Goal: Find specific page/section: Find specific page/section

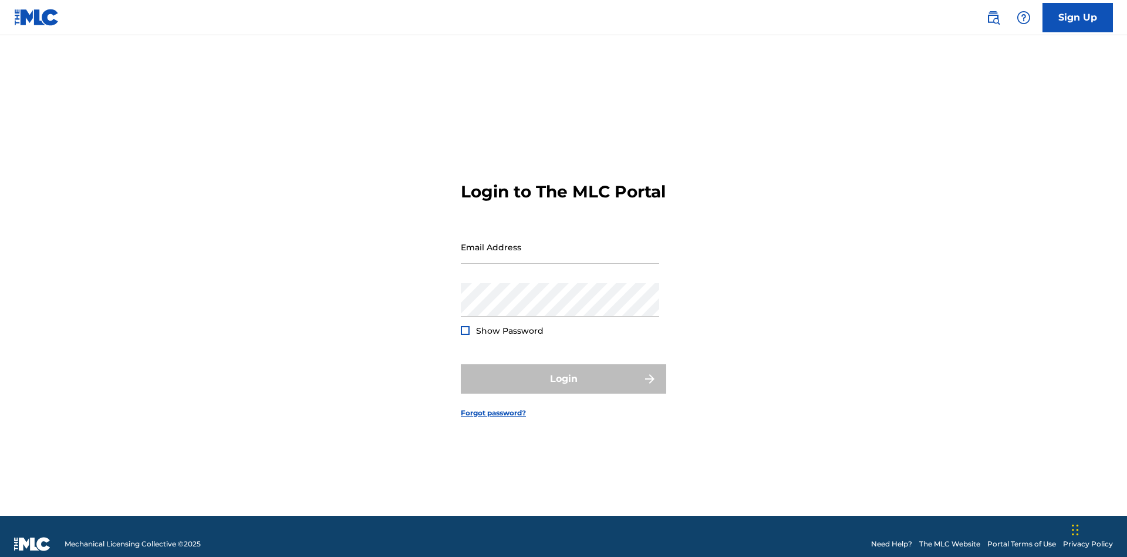
scroll to position [15, 0]
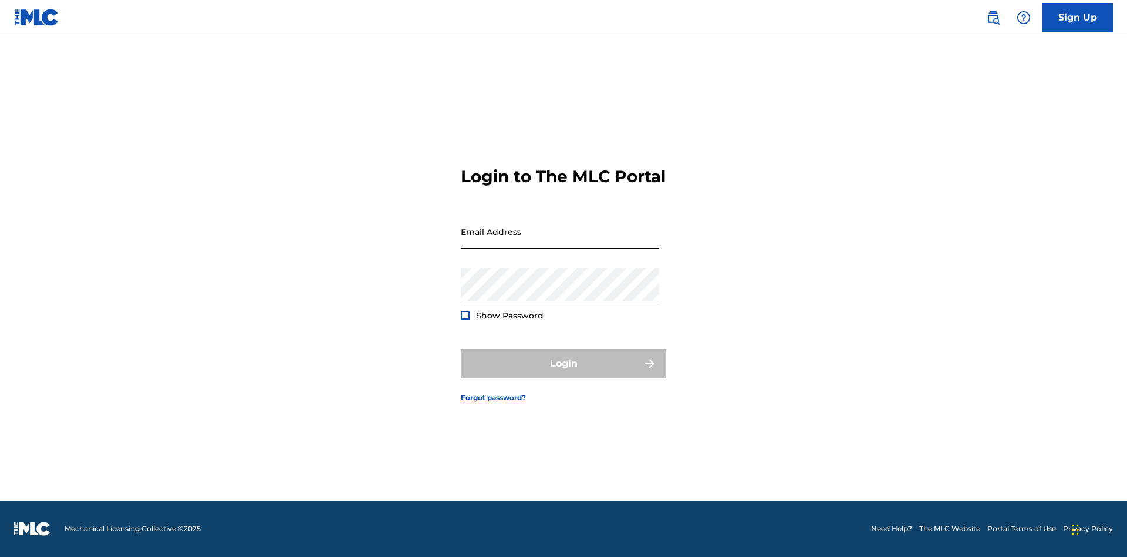
click at [560, 241] on input "Email Address" at bounding box center [560, 231] width 198 height 33
type input "[EMAIL_ADDRESS][DOMAIN_NAME]"
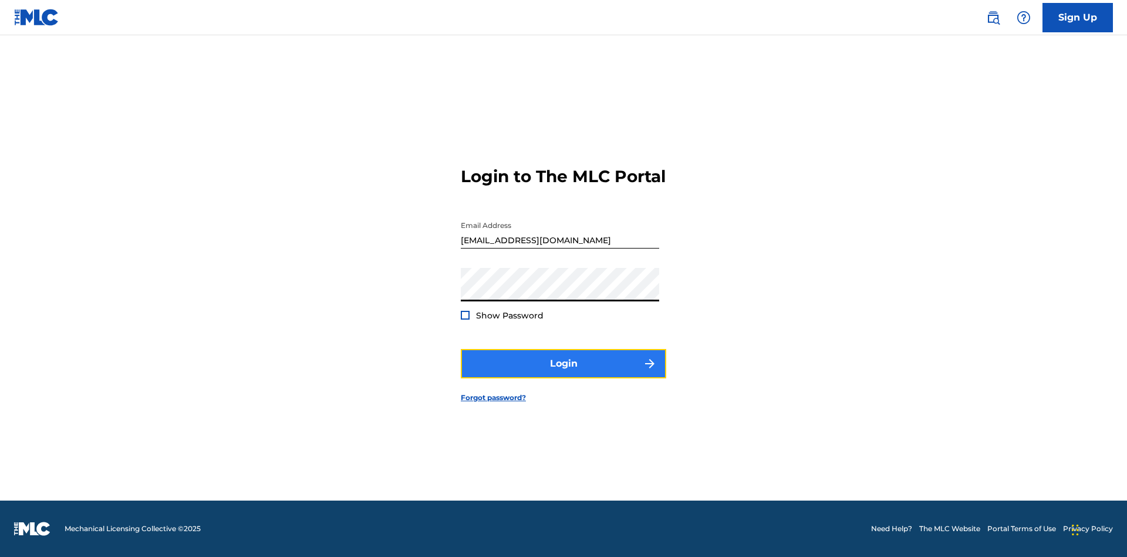
click at [564, 373] on button "Login" at bounding box center [564, 363] width 206 height 29
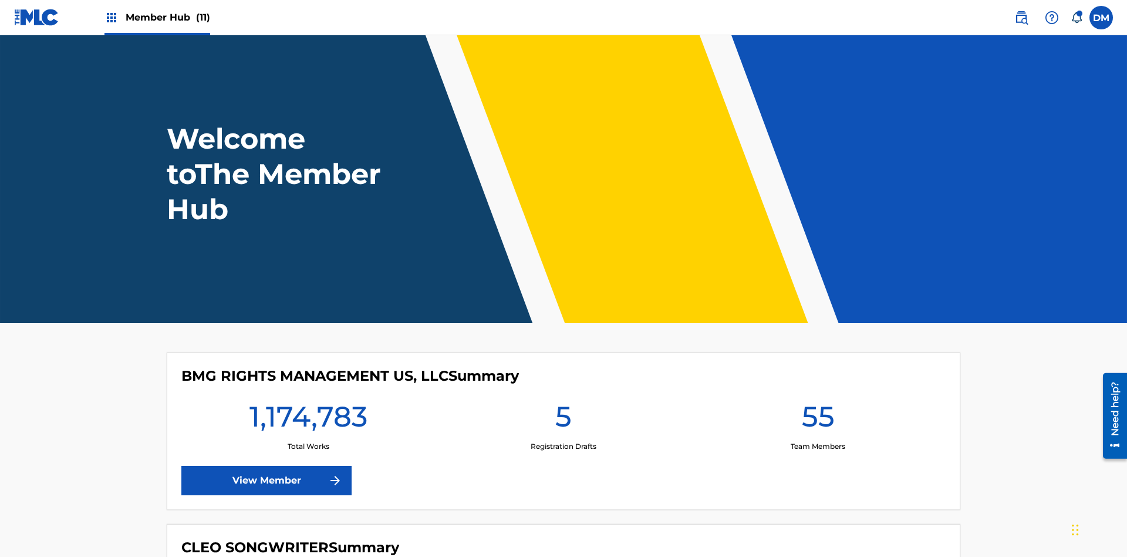
click at [167, 17] on span "Member Hub (11)" at bounding box center [168, 18] width 85 height 14
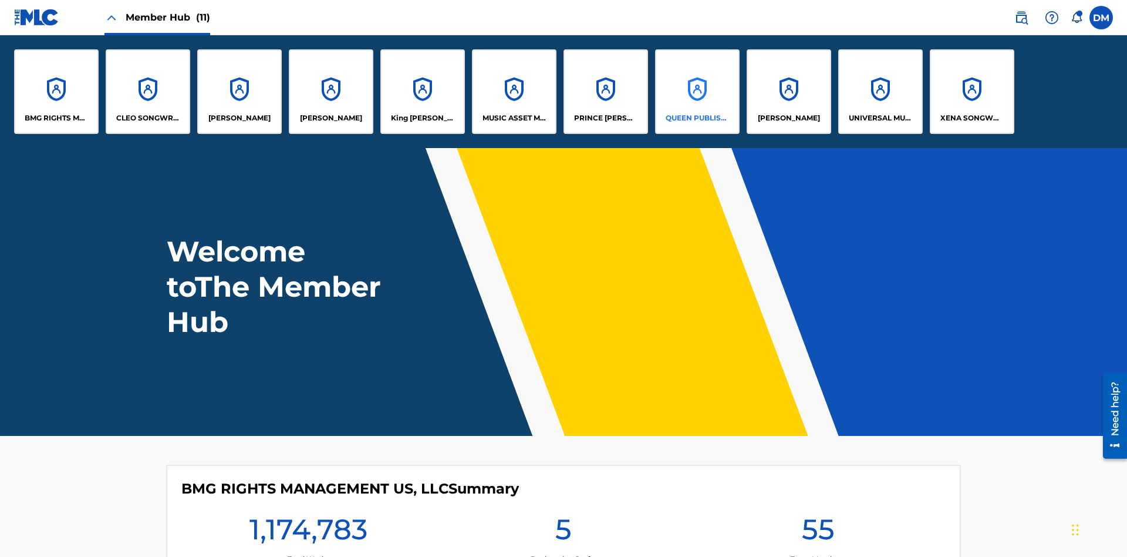
click at [697, 118] on p "QUEEN PUBLISHA" at bounding box center [698, 118] width 64 height 11
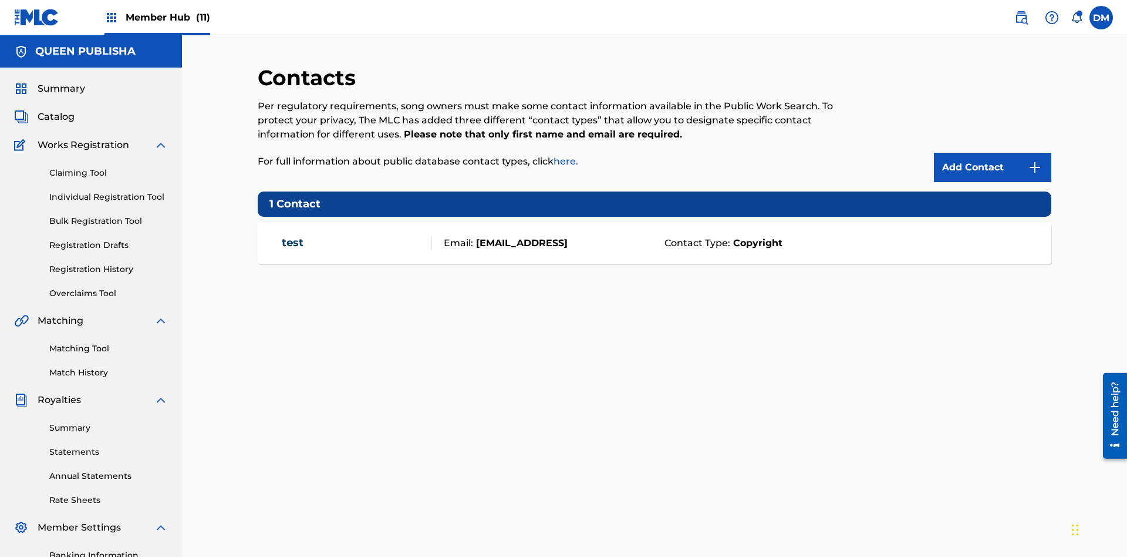
click at [167, 17] on span "Member Hub (11)" at bounding box center [168, 18] width 85 height 14
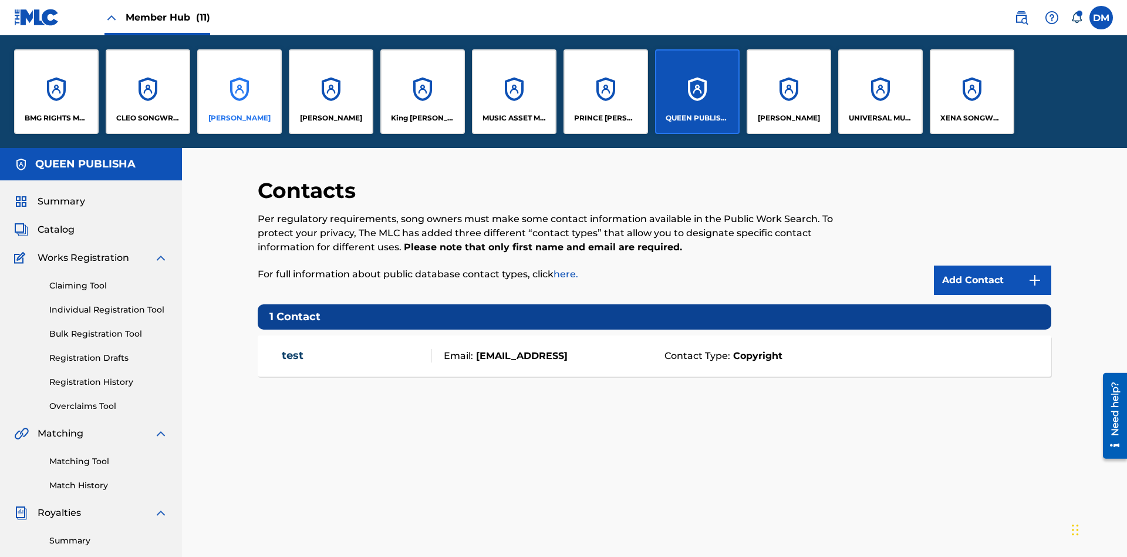
click at [239, 118] on p "[PERSON_NAME]" at bounding box center [239, 118] width 62 height 11
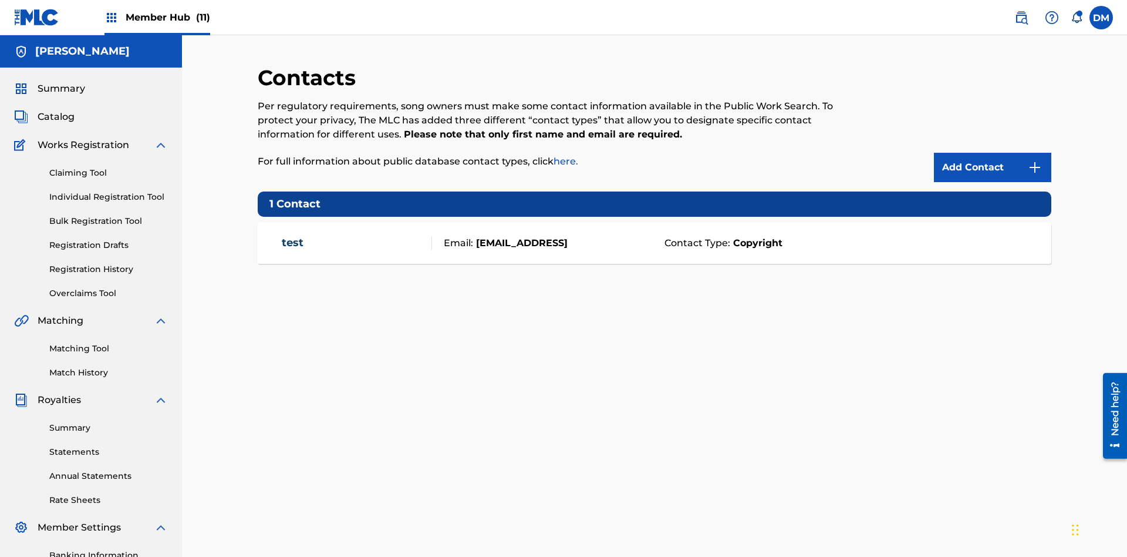
click at [167, 17] on span "Member Hub (11)" at bounding box center [168, 18] width 85 height 14
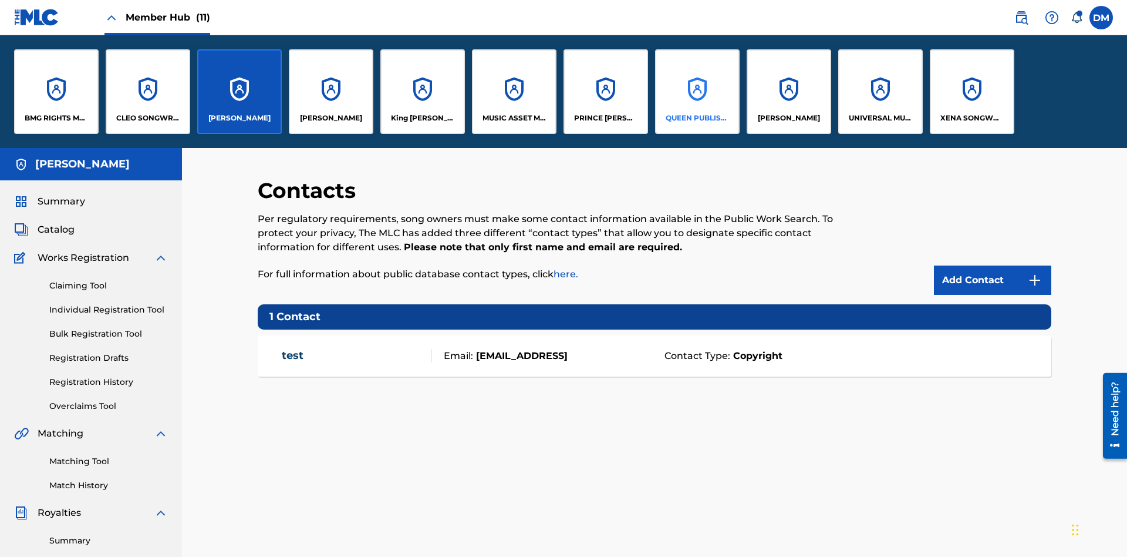
click at [697, 118] on p "QUEEN PUBLISHA" at bounding box center [698, 118] width 64 height 11
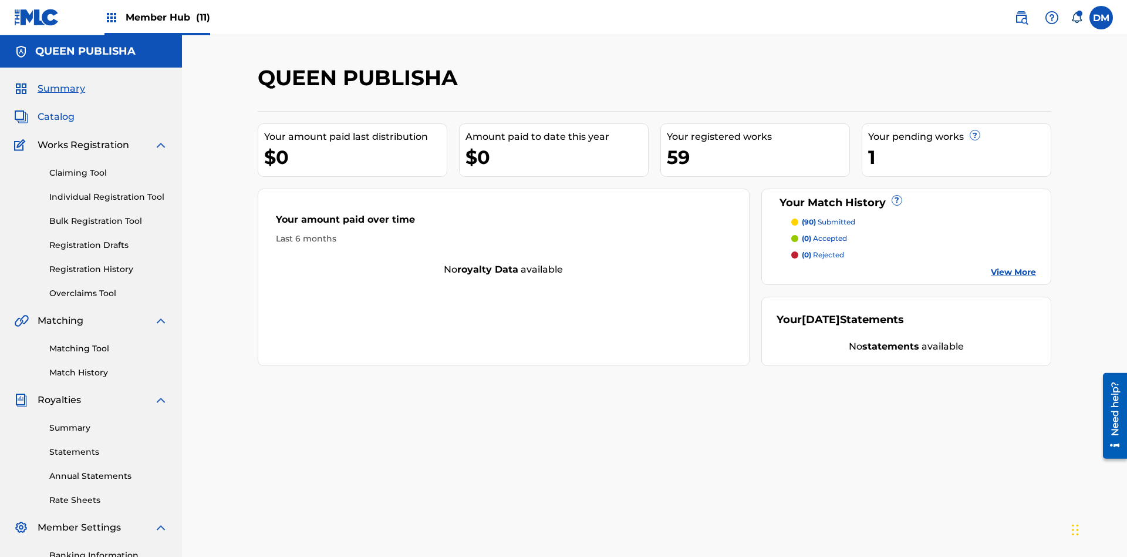
click at [56, 110] on span "Catalog" at bounding box center [56, 117] width 37 height 14
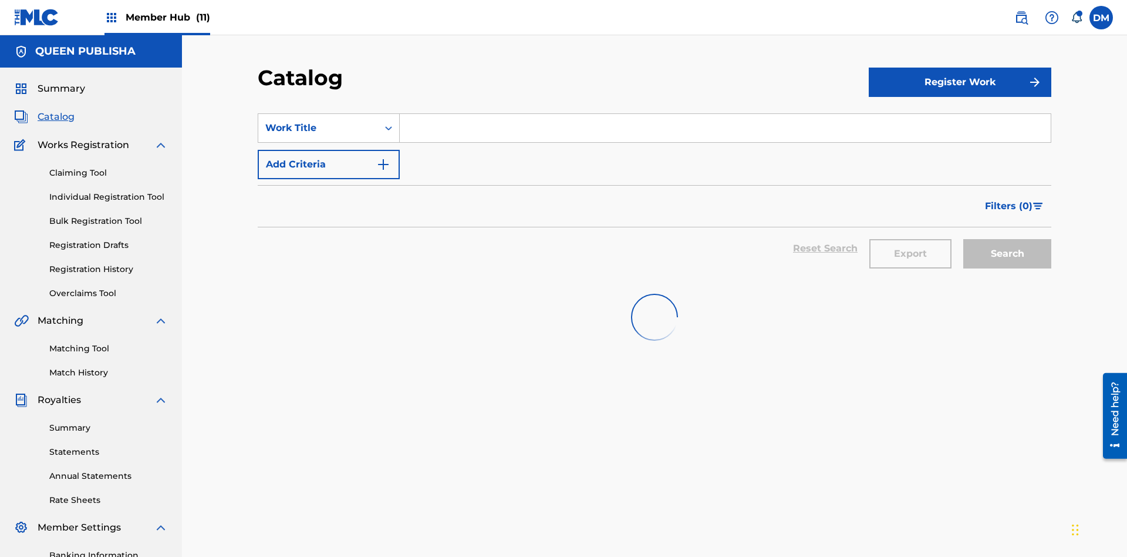
click at [725, 114] on input "Search Form" at bounding box center [725, 128] width 651 height 28
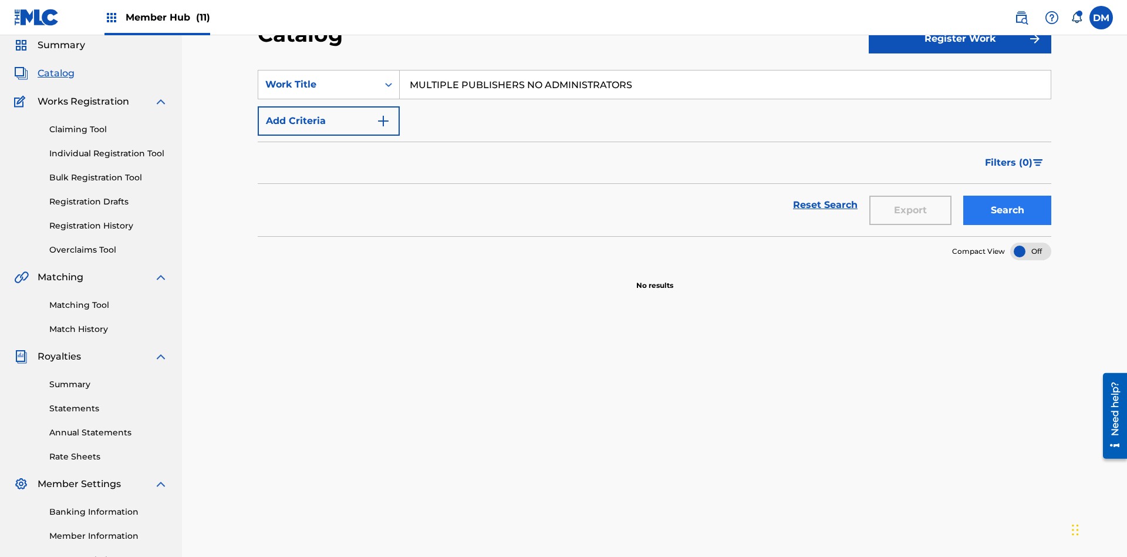
type input "MULTIPLE PUBLISHERS NO ADMINISTRATORS"
click at [1008, 196] on button "Search" at bounding box center [1008, 210] width 88 height 29
